Goal: Task Accomplishment & Management: Use online tool/utility

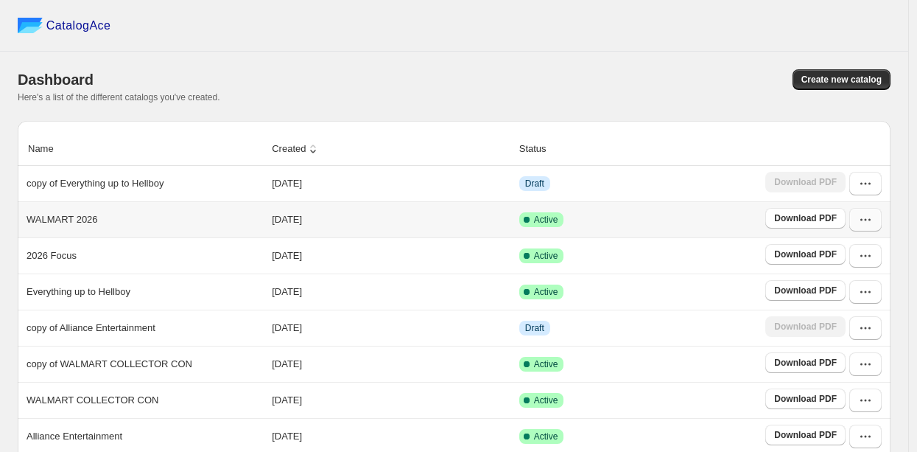
click at [868, 230] on button "button" at bounding box center [865, 220] width 32 height 24
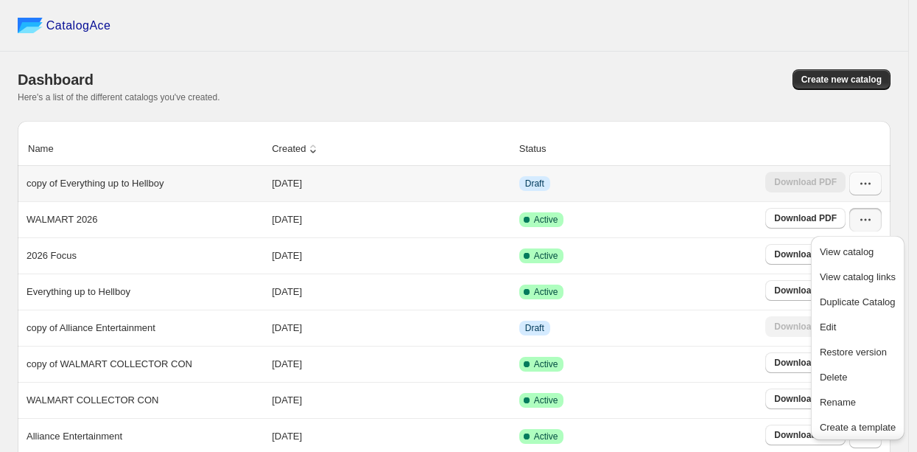
click at [868, 192] on button "button" at bounding box center [865, 184] width 32 height 24
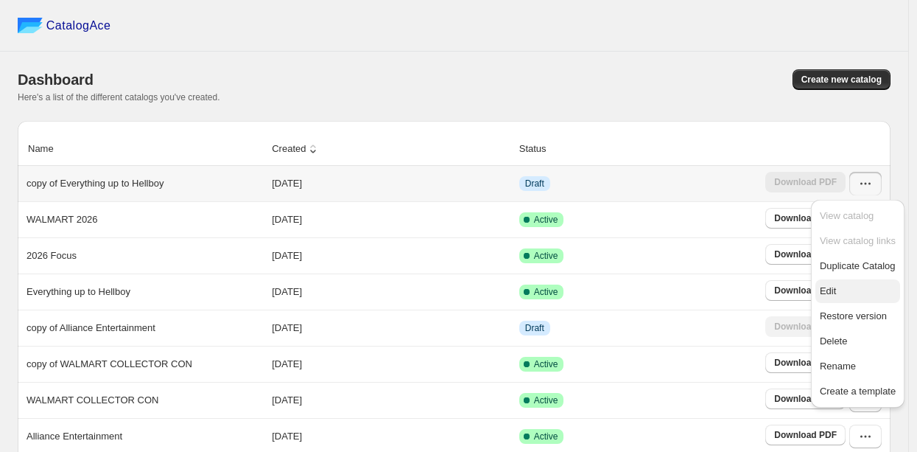
click at [847, 285] on span "Edit" at bounding box center [858, 291] width 76 height 15
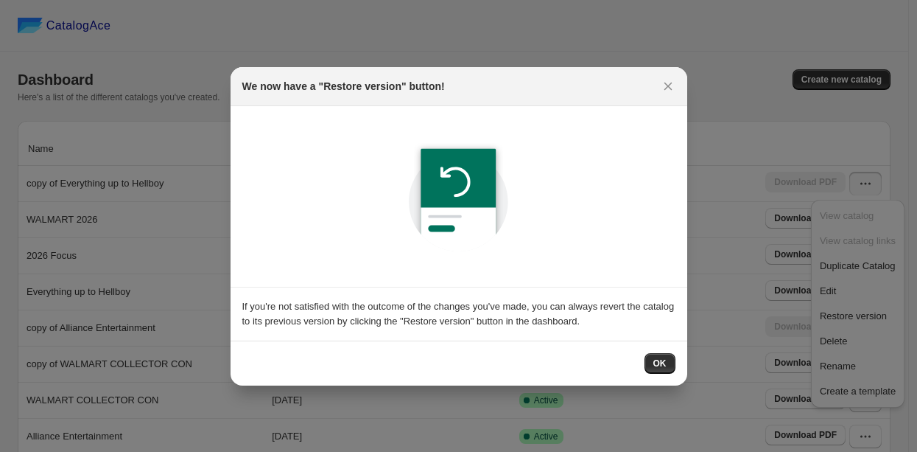
click at [652, 359] on button "OK" at bounding box center [659, 363] width 31 height 21
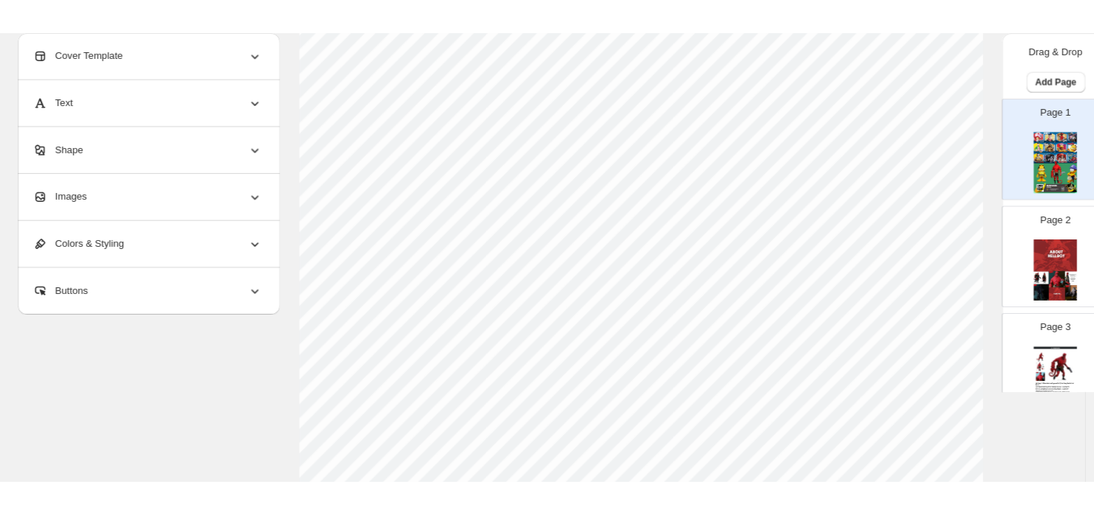
scroll to position [374, 0]
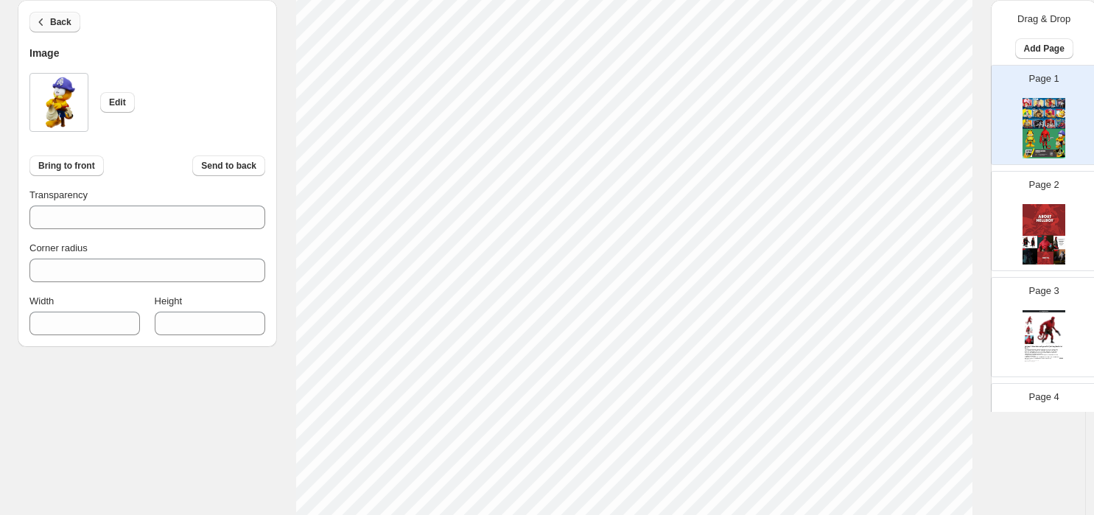
click at [66, 18] on span "Back" at bounding box center [60, 22] width 21 height 12
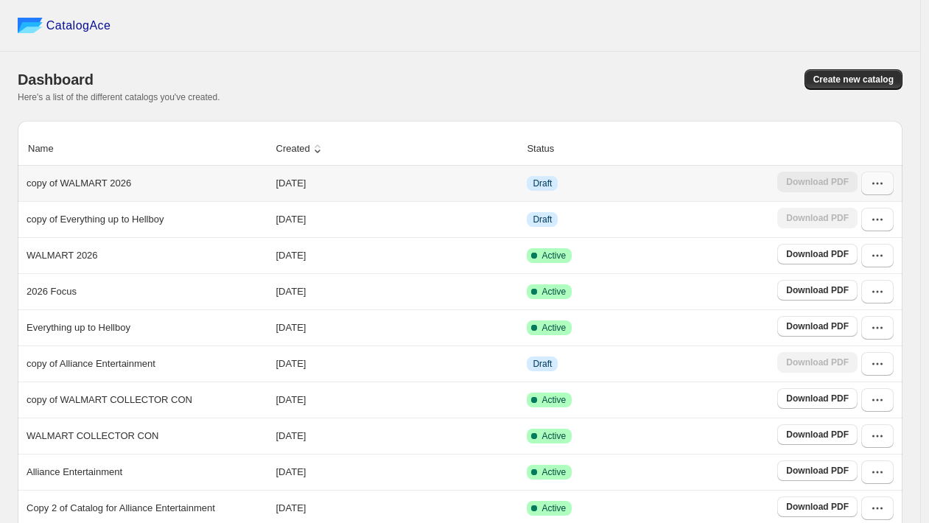
click at [886, 193] on button "button" at bounding box center [877, 184] width 32 height 24
click at [859, 284] on span "Edit" at bounding box center [870, 291] width 76 height 15
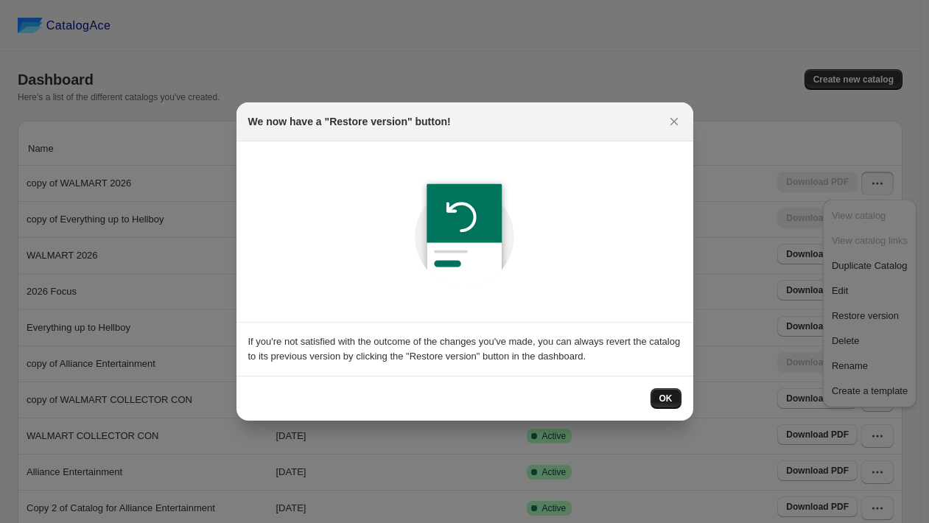
click at [658, 403] on button "OK" at bounding box center [665, 398] width 31 height 21
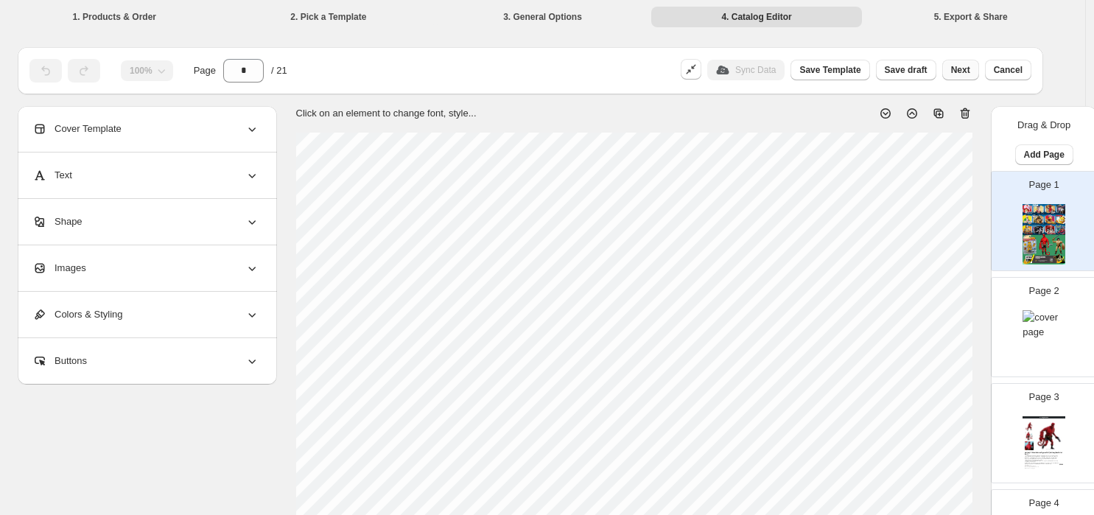
click at [936, 71] on button "Next" at bounding box center [960, 70] width 37 height 21
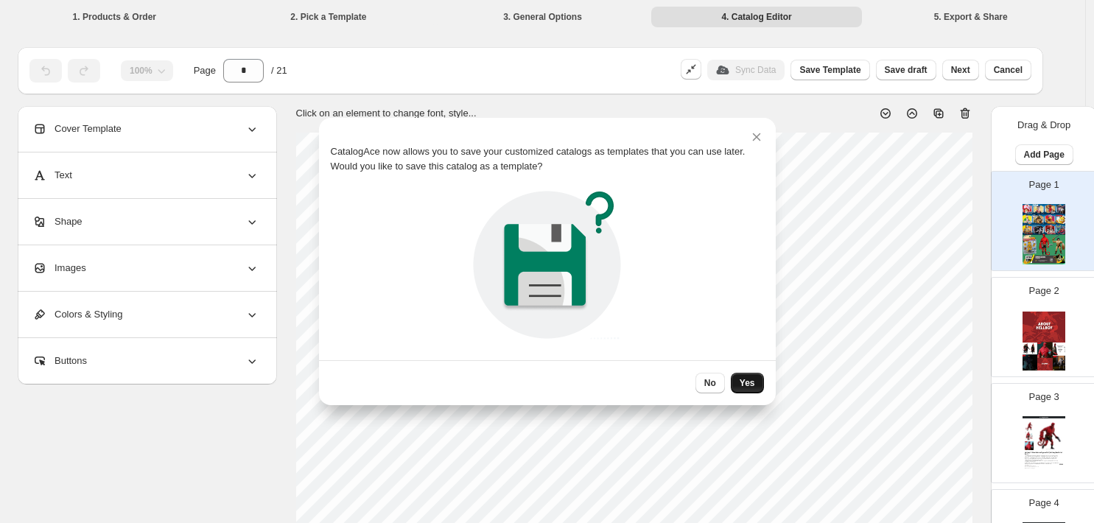
click at [746, 376] on button "Yes" at bounding box center [747, 383] width 33 height 21
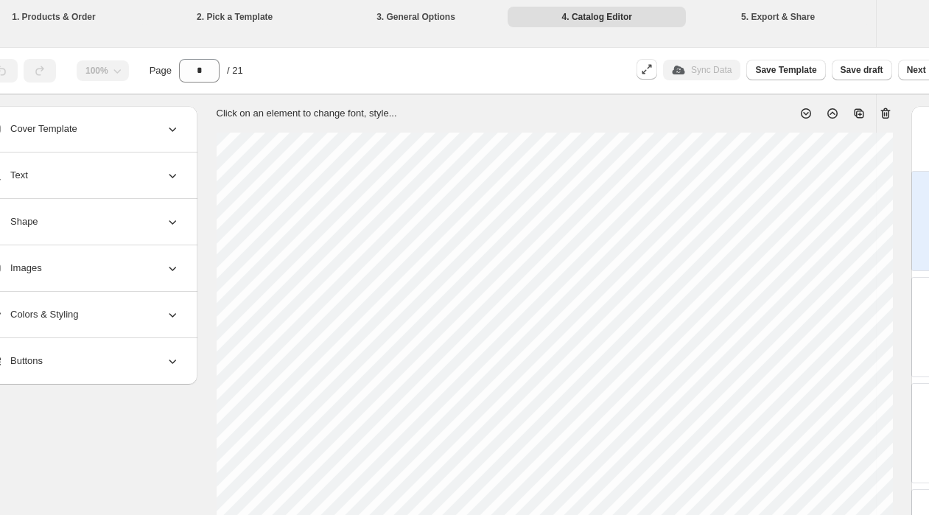
scroll to position [0, 133]
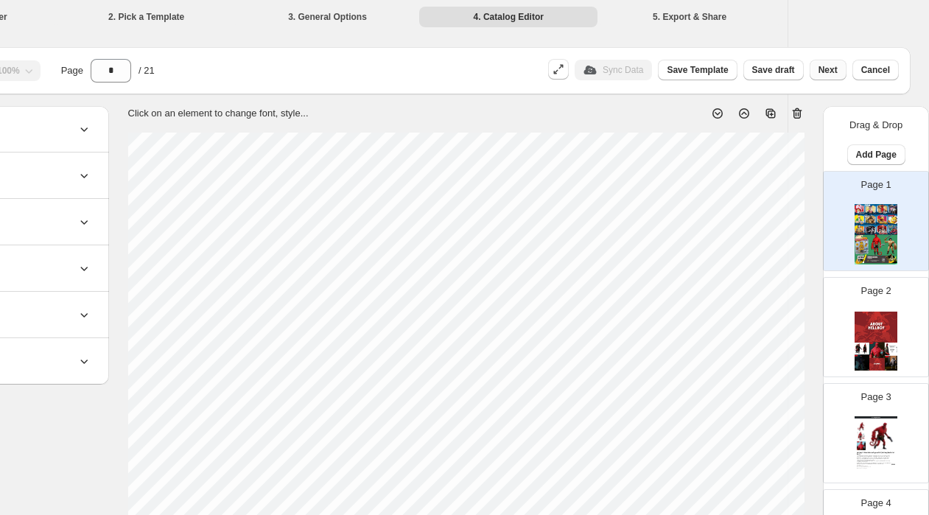
click at [835, 71] on span "Next" at bounding box center [827, 70] width 19 height 12
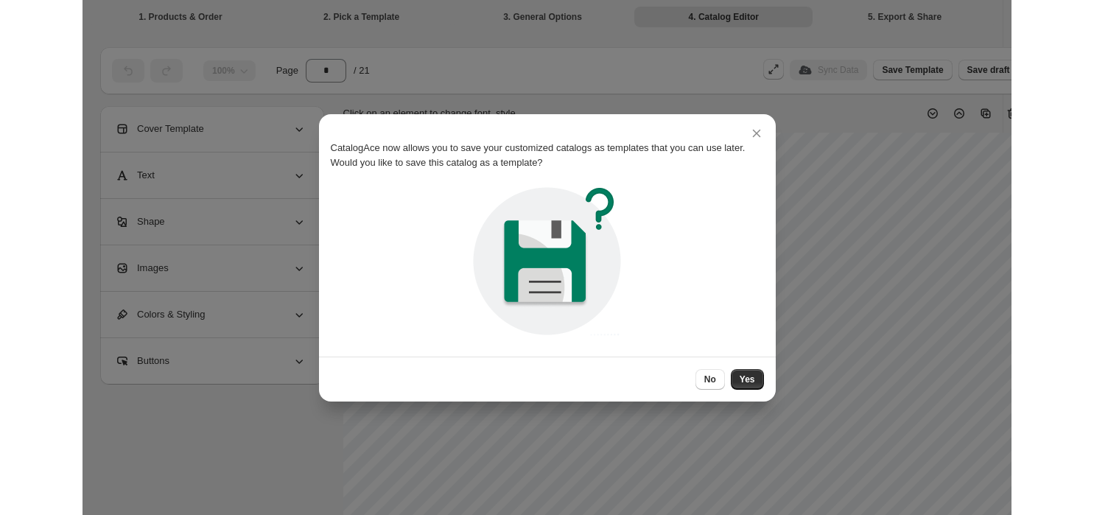
scroll to position [0, 0]
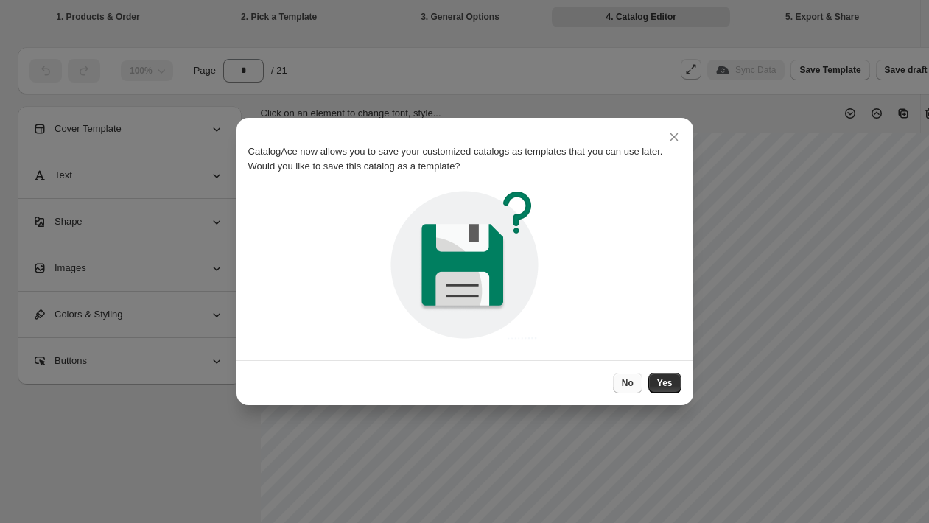
click at [628, 378] on span "No" at bounding box center [628, 383] width 12 height 12
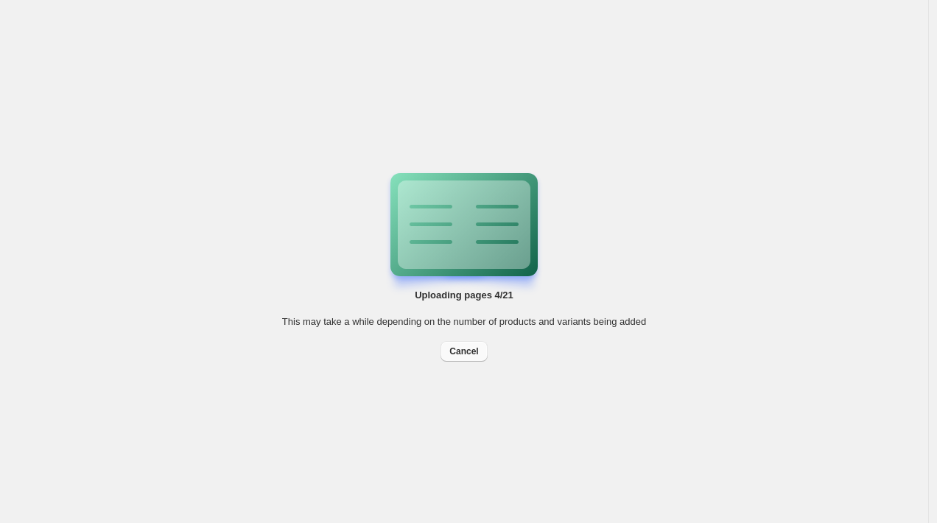
click at [460, 357] on button "Cancel" at bounding box center [463, 351] width 46 height 21
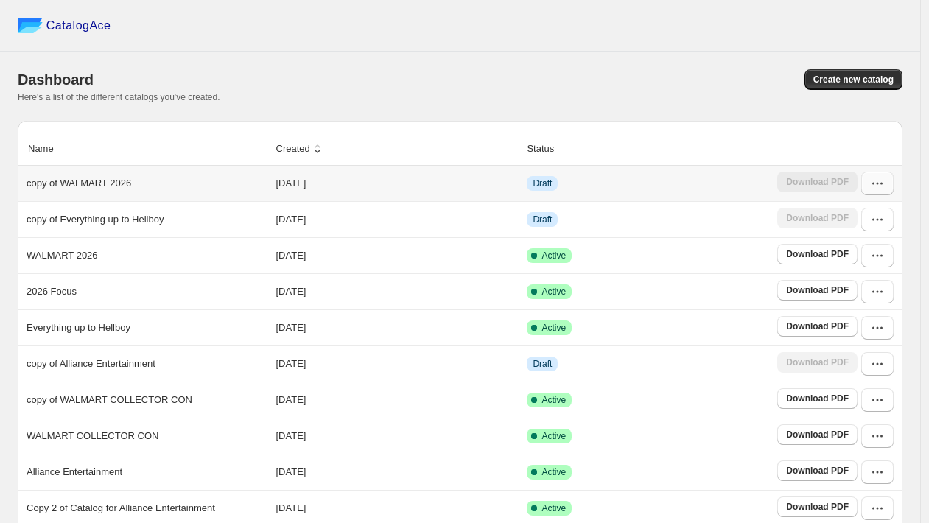
click at [881, 189] on icon "button" at bounding box center [877, 183] width 15 height 15
click at [859, 278] on ul "View catalog View catalog links Duplicate Catalog Edit Restore version Delete R…" at bounding box center [869, 303] width 85 height 199
click at [853, 292] on span "Edit" at bounding box center [870, 291] width 76 height 15
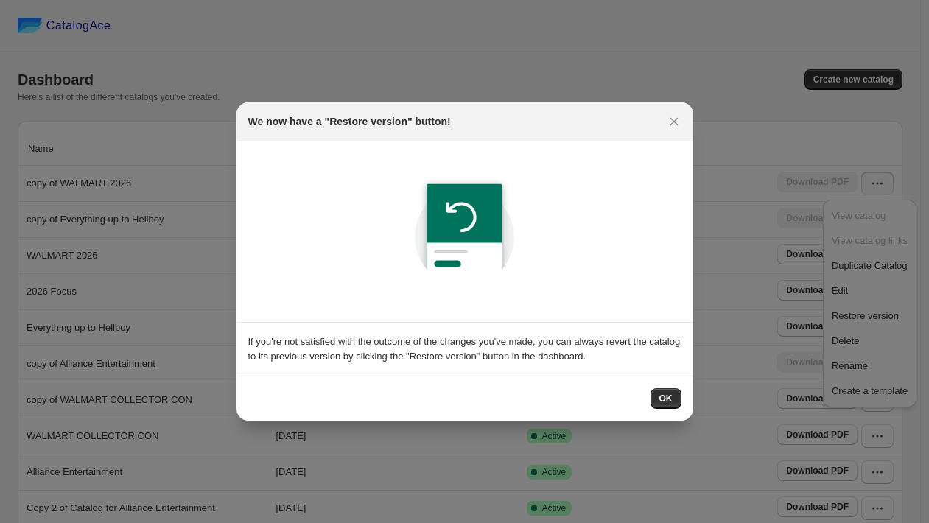
click at [666, 393] on span "OK" at bounding box center [665, 399] width 13 height 12
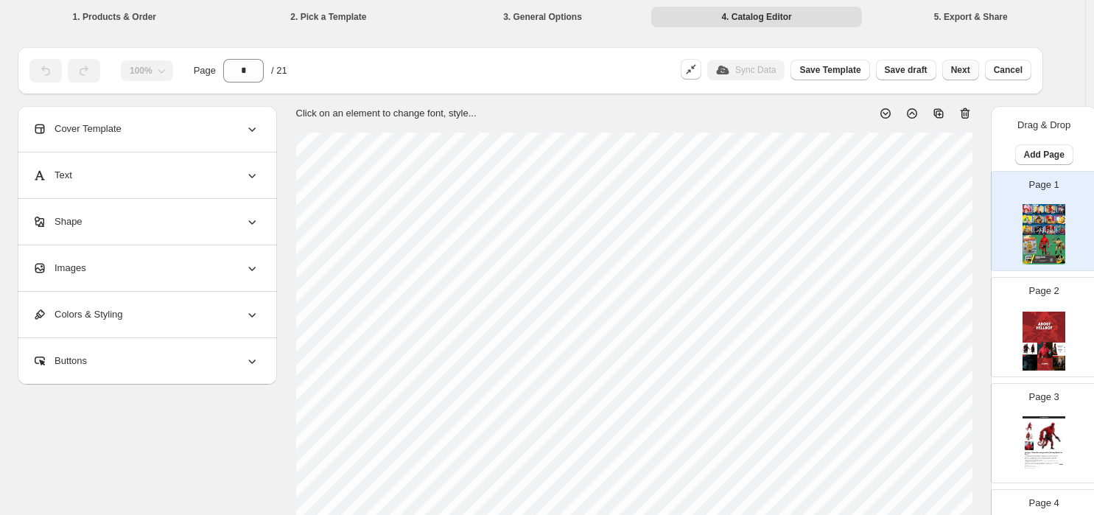
click at [936, 67] on span "Next" at bounding box center [960, 70] width 19 height 12
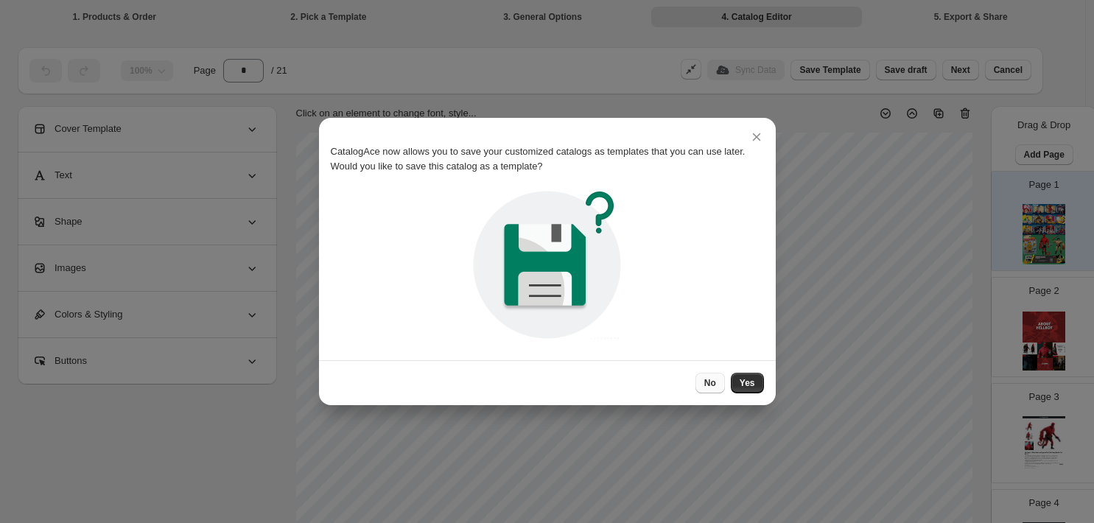
click at [714, 379] on span "No" at bounding box center [710, 383] width 12 height 12
